Goal: Task Accomplishment & Management: Use online tool/utility

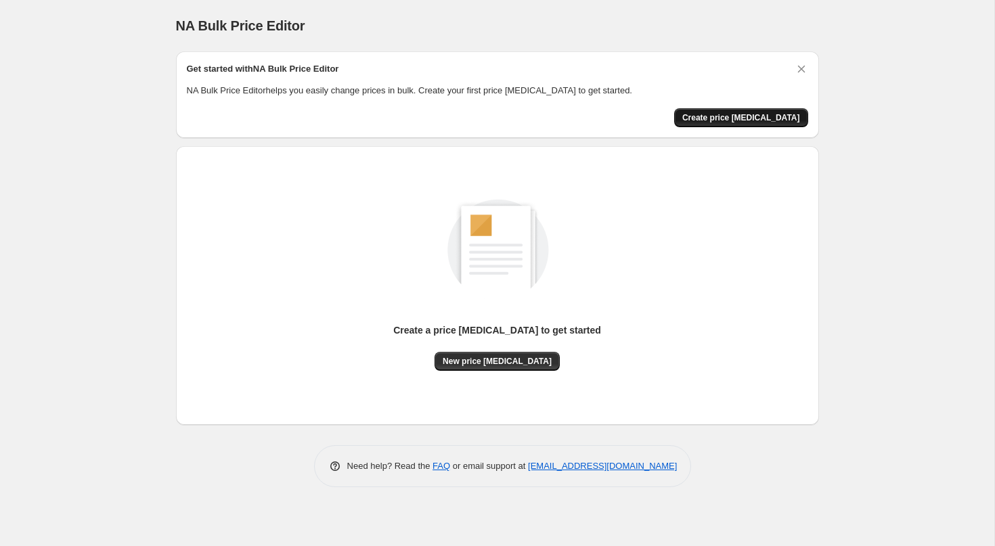
click at [725, 120] on span "Create price [MEDICAL_DATA]" at bounding box center [741, 117] width 118 height 11
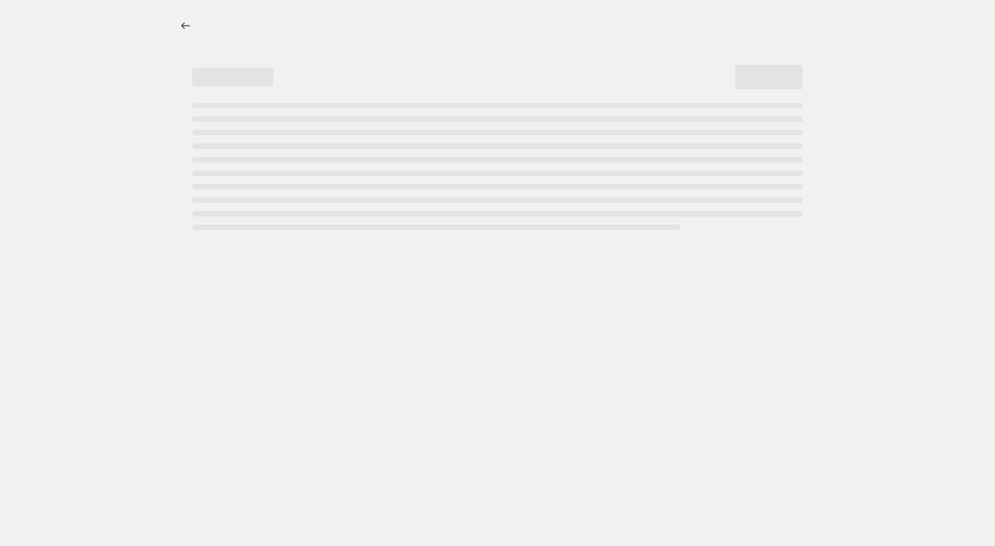
select select "percentage"
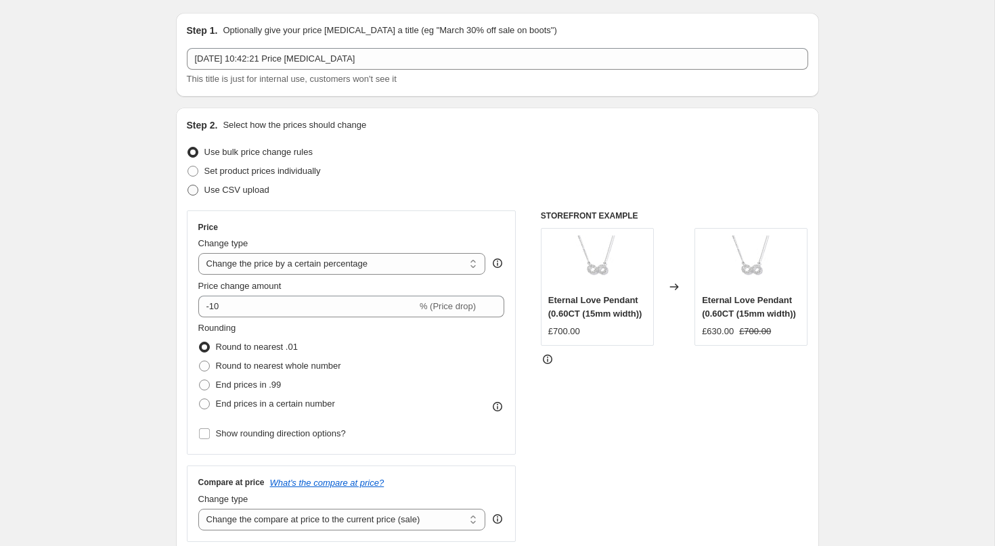
scroll to position [47, 0]
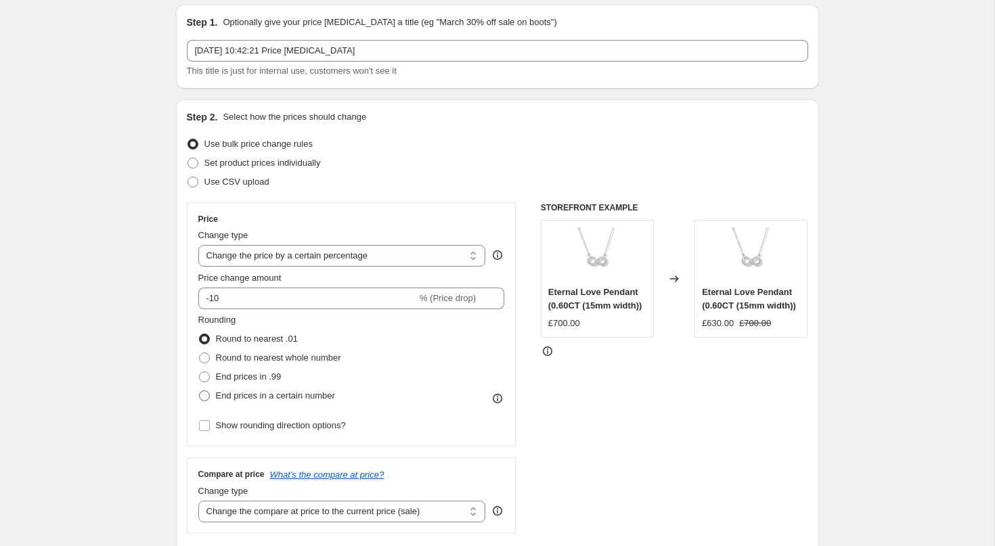
click at [204, 396] on span at bounding box center [204, 396] width 11 height 11
click at [200, 391] on input "End prices in a certain number" at bounding box center [199, 391] width 1 height 1
radio input "true"
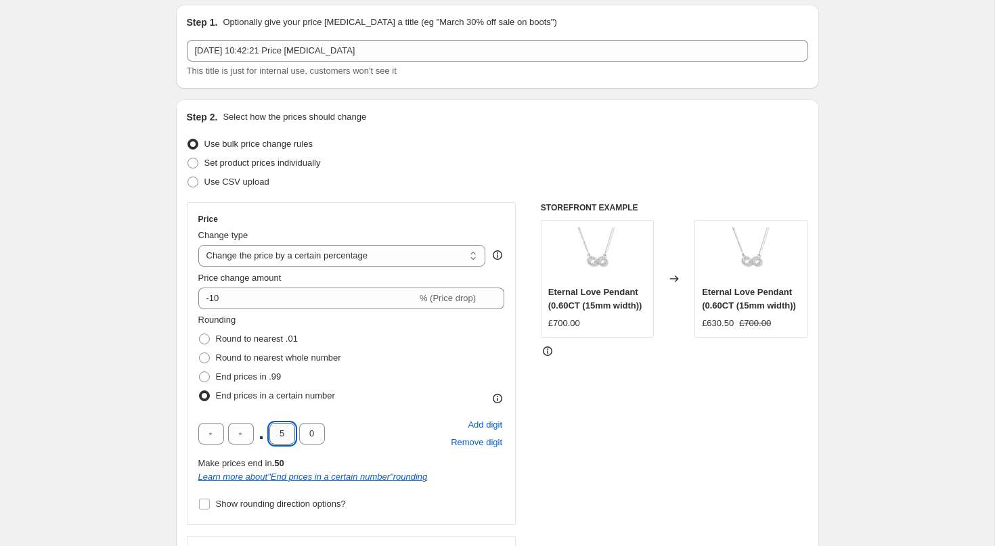
click at [280, 435] on input "5" at bounding box center [282, 434] width 26 height 22
click at [287, 437] on input "5" at bounding box center [282, 434] width 26 height 22
type input "0"
click at [375, 420] on div ". 0 0 Add digit Remove digit" at bounding box center [351, 433] width 307 height 35
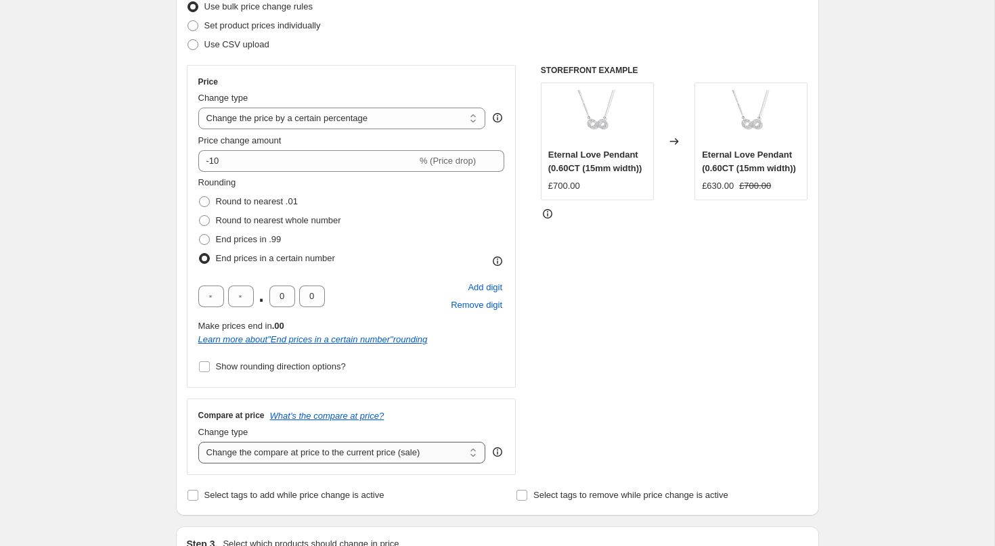
scroll to position [198, 0]
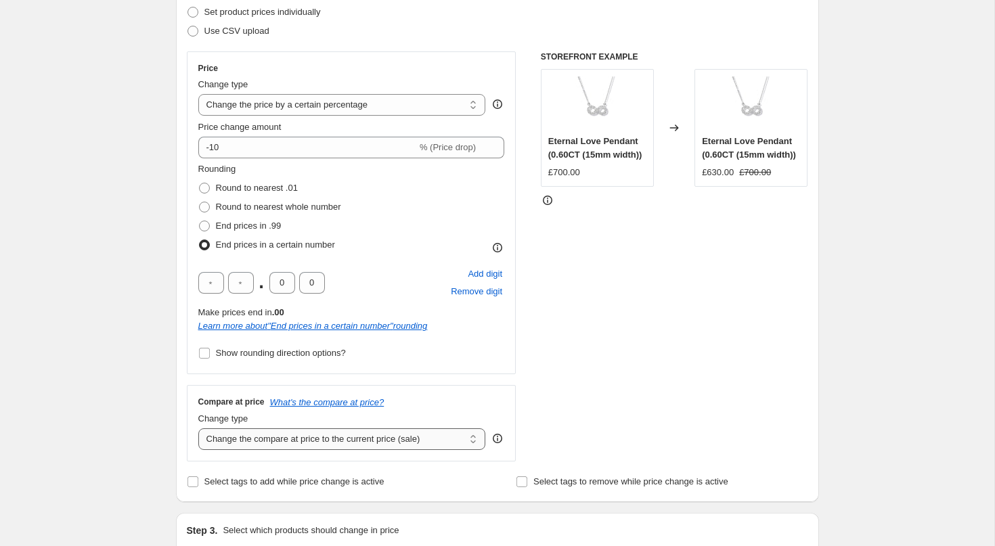
click at [282, 443] on select "Change the compare at price to the current price (sale) Change the compare at p…" at bounding box center [342, 440] width 288 height 22
click at [198, 429] on select "Change the compare at price to the current price (sale) Change the compare at p…" at bounding box center [342, 440] width 288 height 22
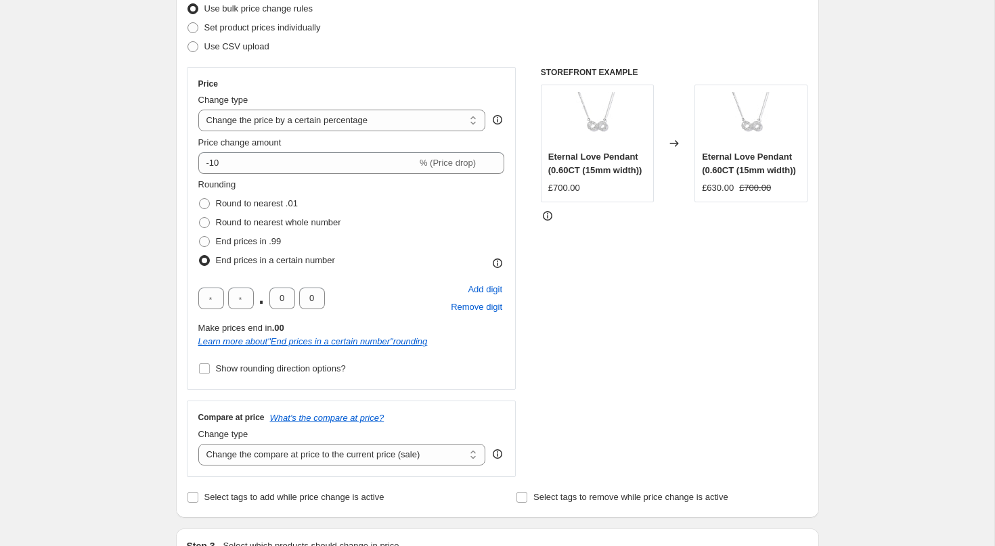
scroll to position [0, 0]
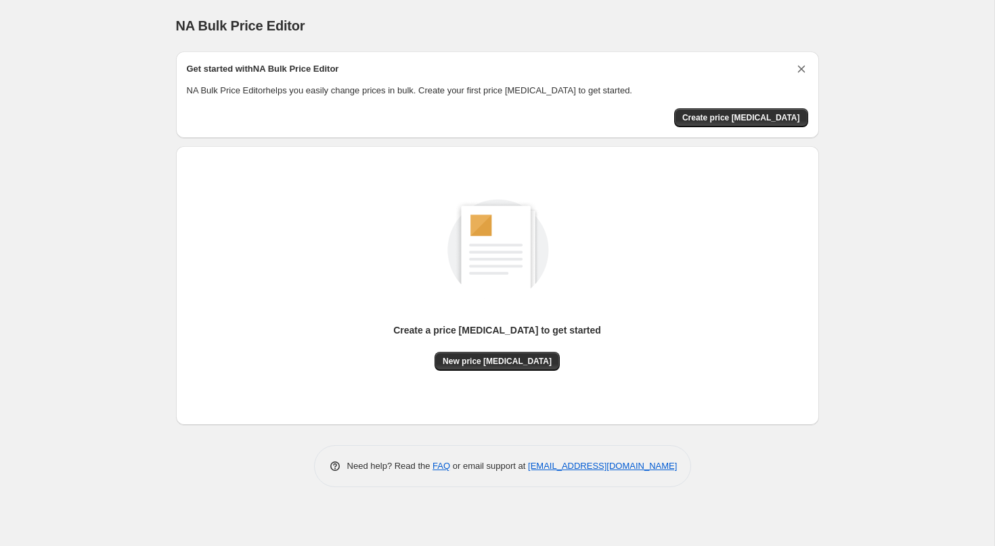
click at [804, 66] on icon "Dismiss card" at bounding box center [801, 69] width 7 height 7
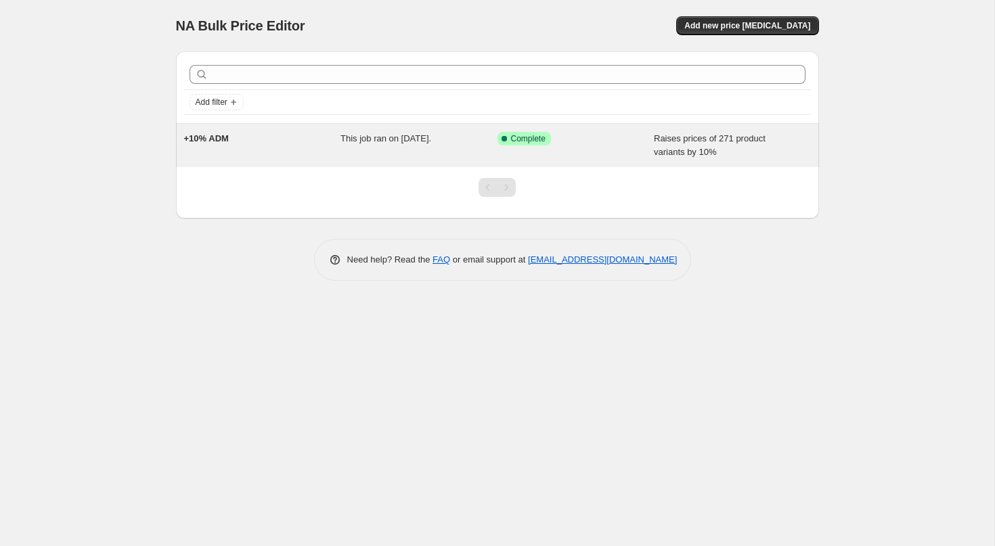
click at [330, 149] on div "+10% ADM" at bounding box center [262, 145] width 157 height 27
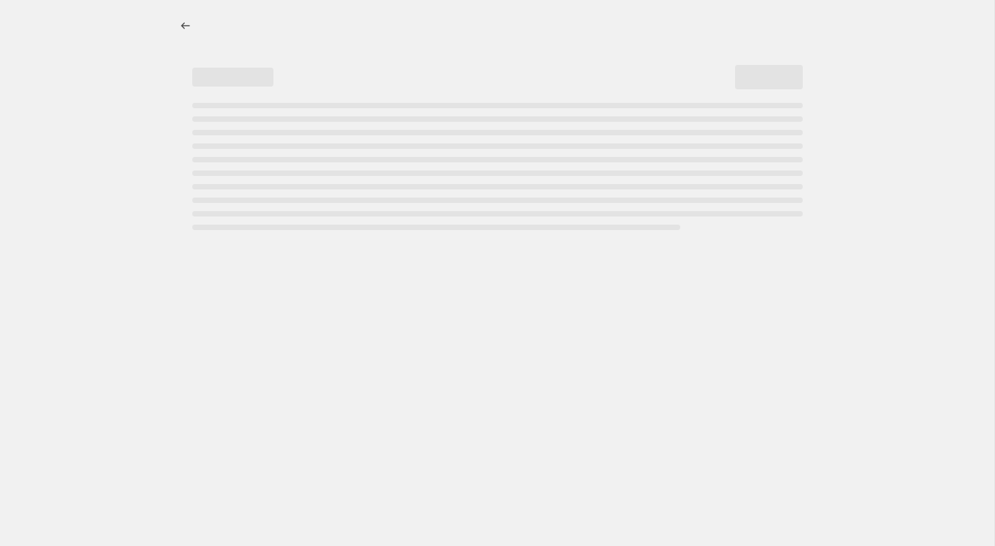
select select "percentage"
select select "vendor"
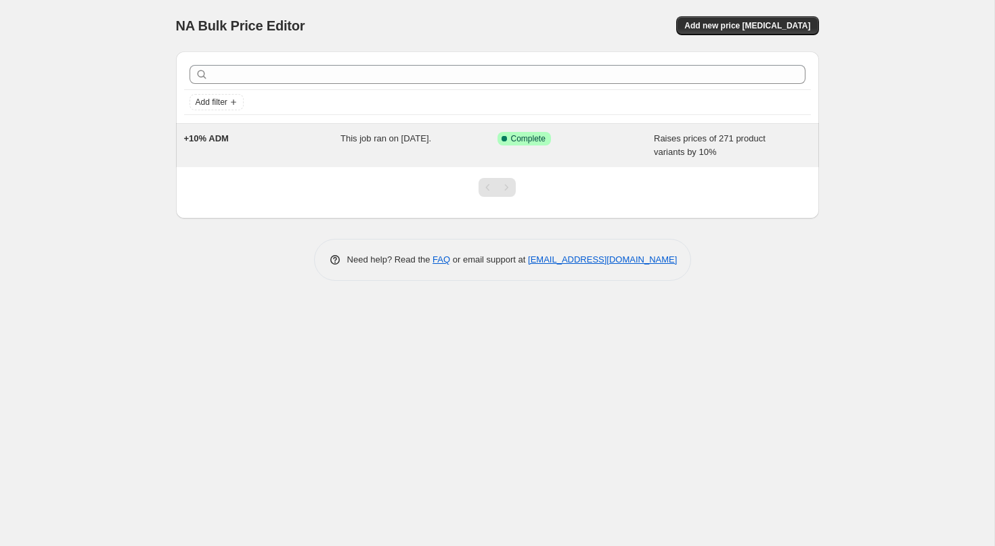
click at [340, 145] on div "+10% ADM" at bounding box center [262, 145] width 157 height 27
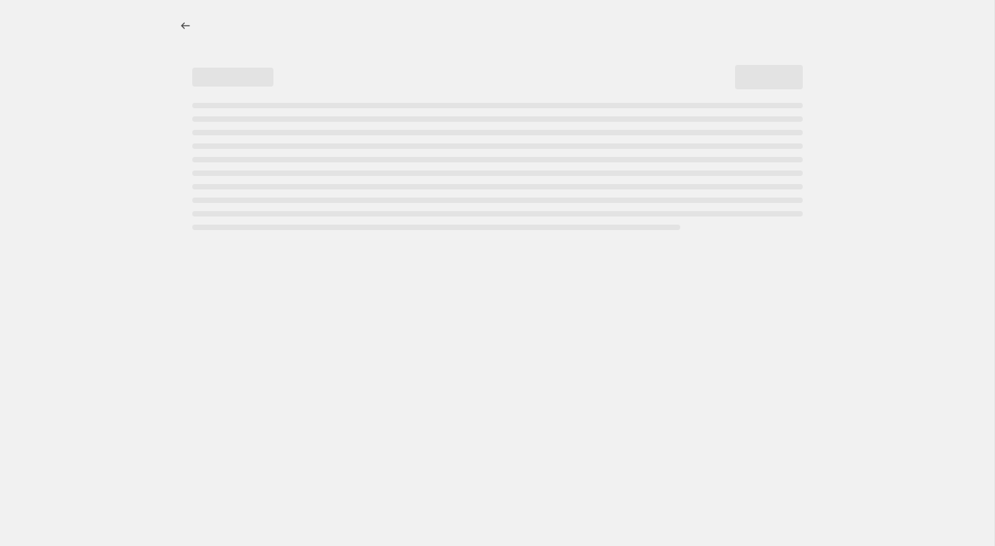
select select "percentage"
select select "vendor"
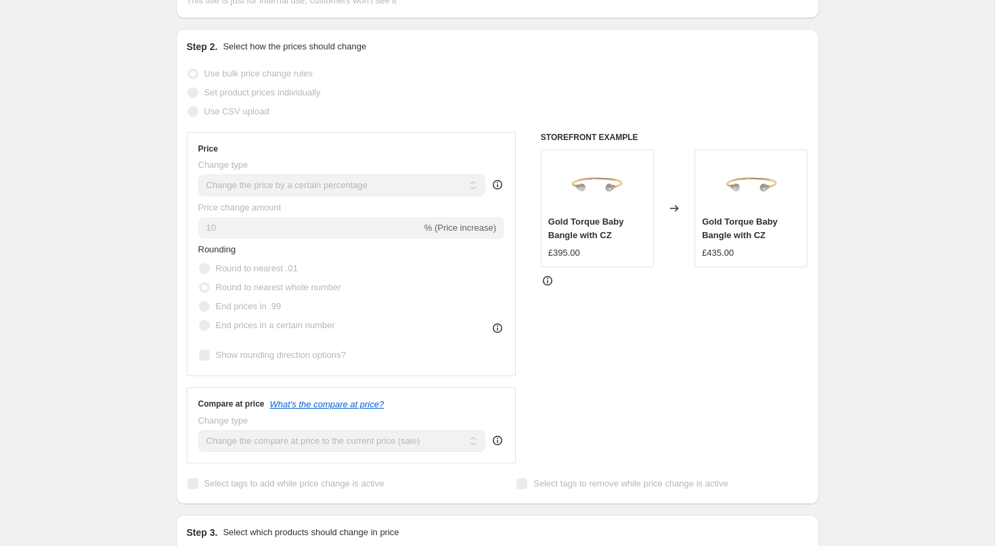
scroll to position [144, 0]
